Goal: Task Accomplishment & Management: Manage account settings

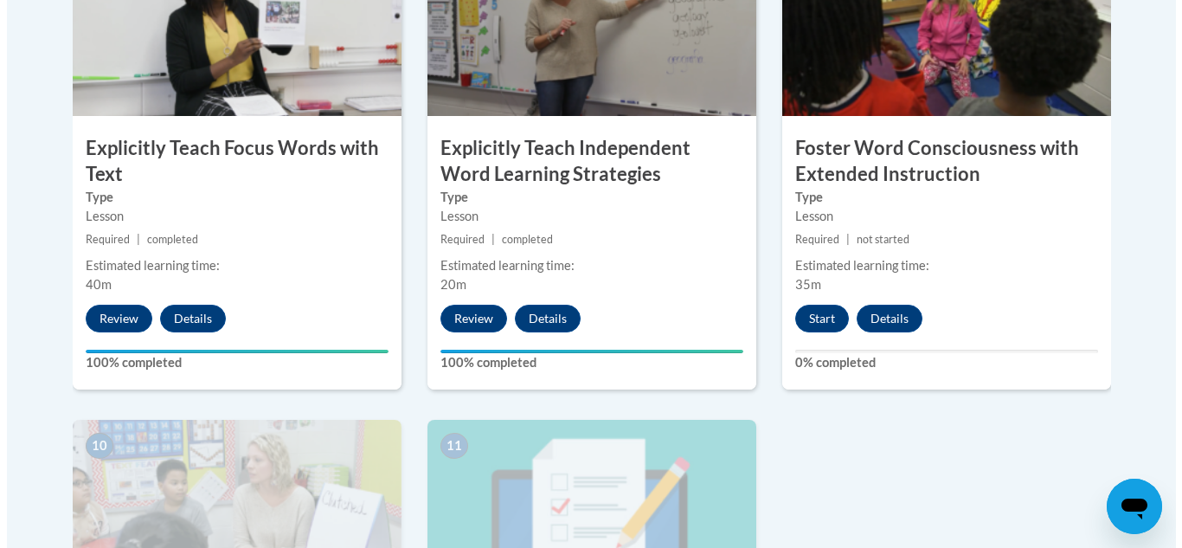
scroll to position [1644, 0]
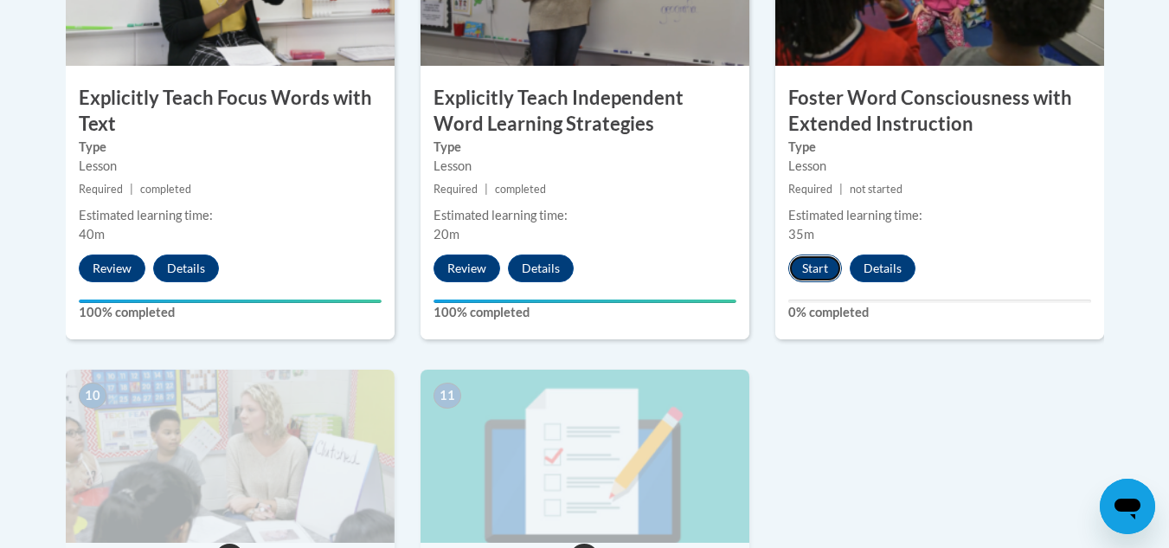
click at [811, 269] on button "Start" at bounding box center [815, 268] width 54 height 28
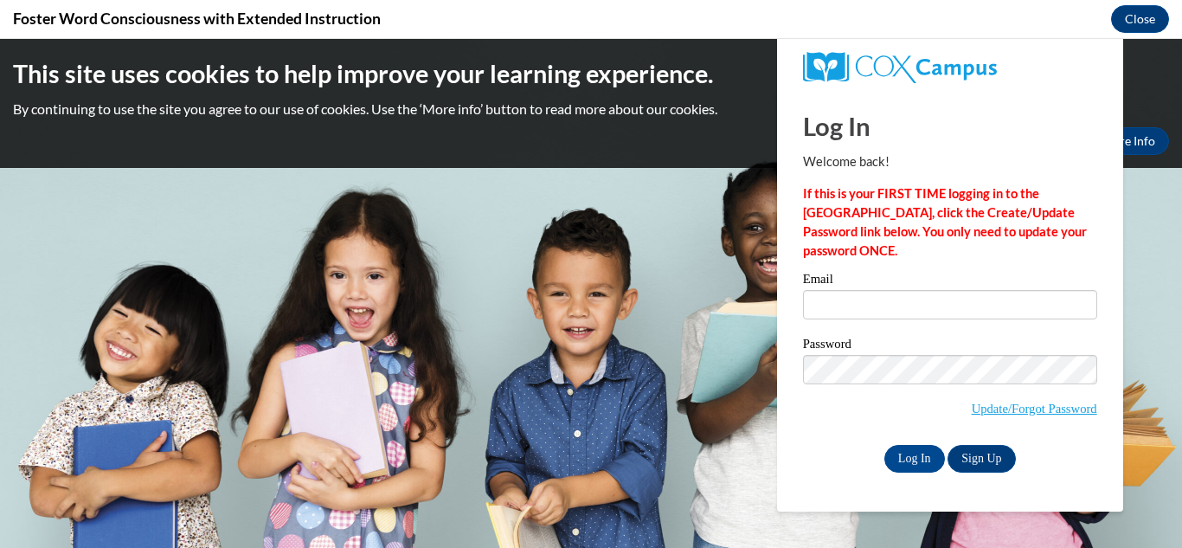
scroll to position [0, 0]
type input "[EMAIL_ADDRESS][DOMAIN_NAME]"
click at [925, 454] on input "Log In" at bounding box center [914, 459] width 61 height 28
